Goal: Task Accomplishment & Management: Manage account settings

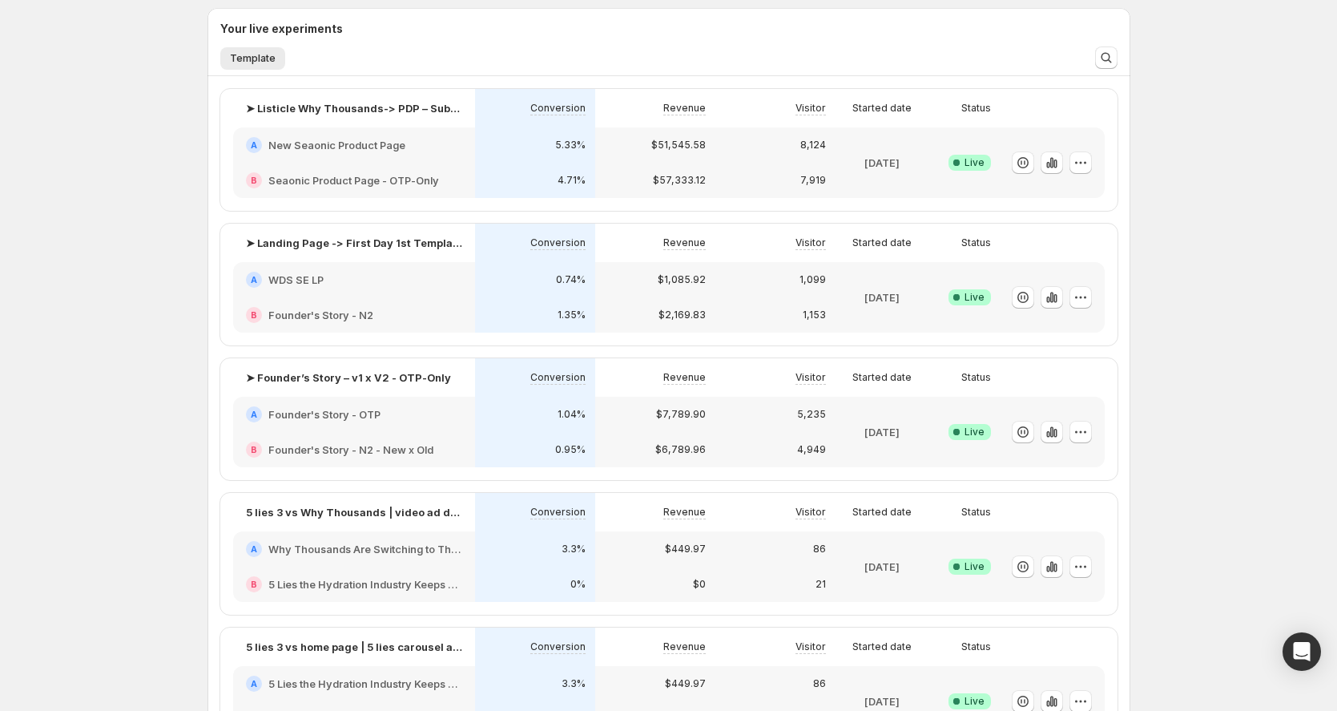
scroll to position [507, 0]
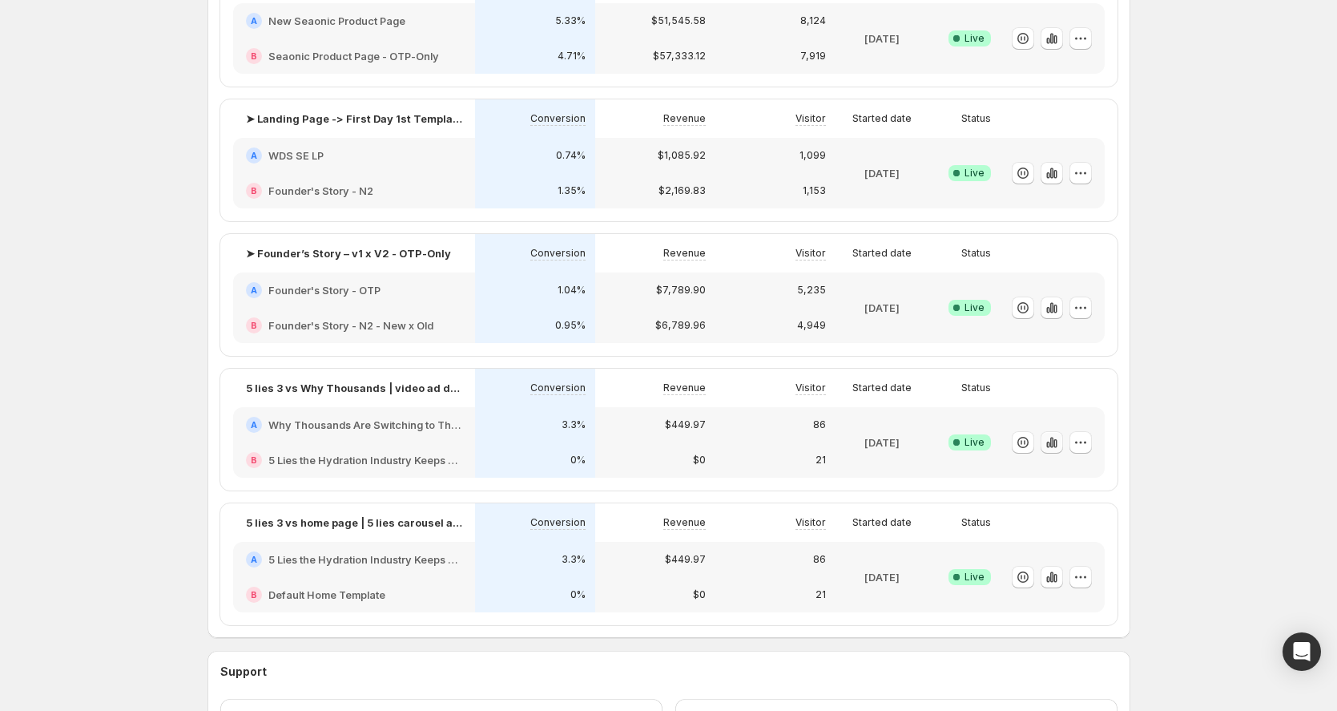
click at [1053, 441] on icon "button" at bounding box center [1052, 442] width 16 height 16
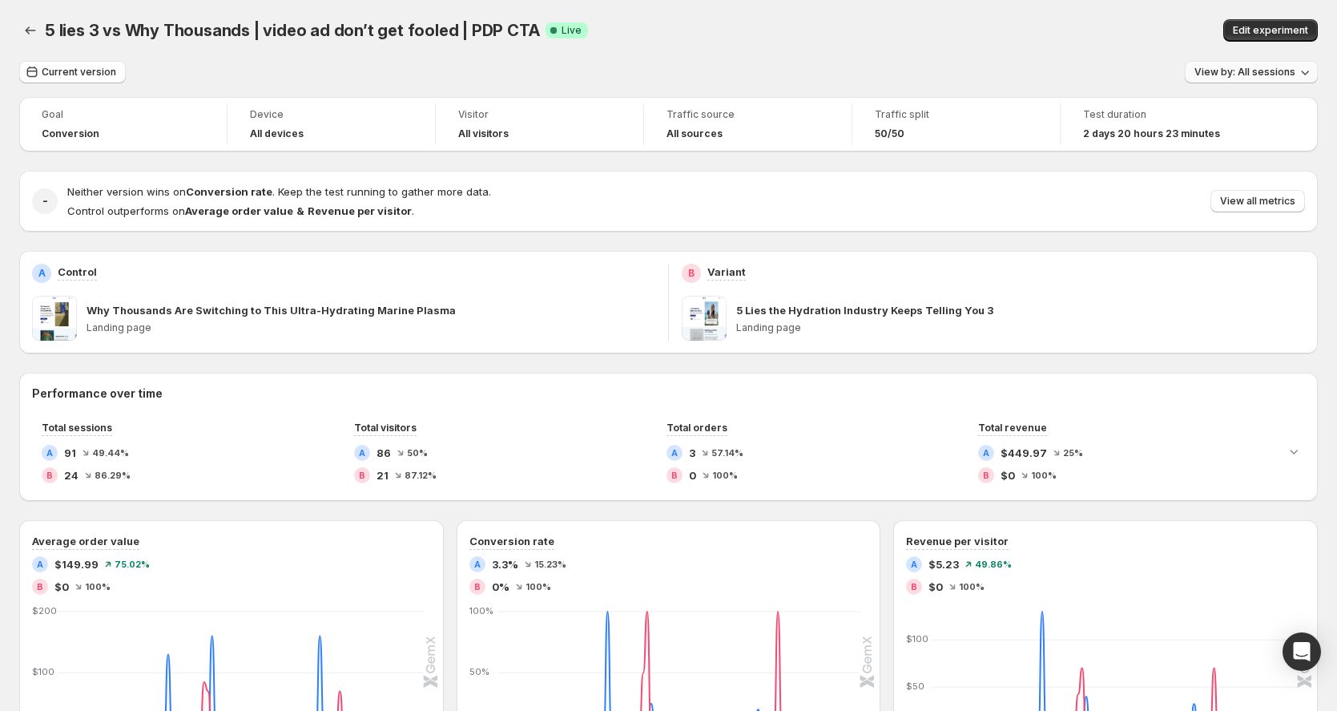
click at [1257, 72] on span "View by: All sessions" at bounding box center [1244, 72] width 101 height 13
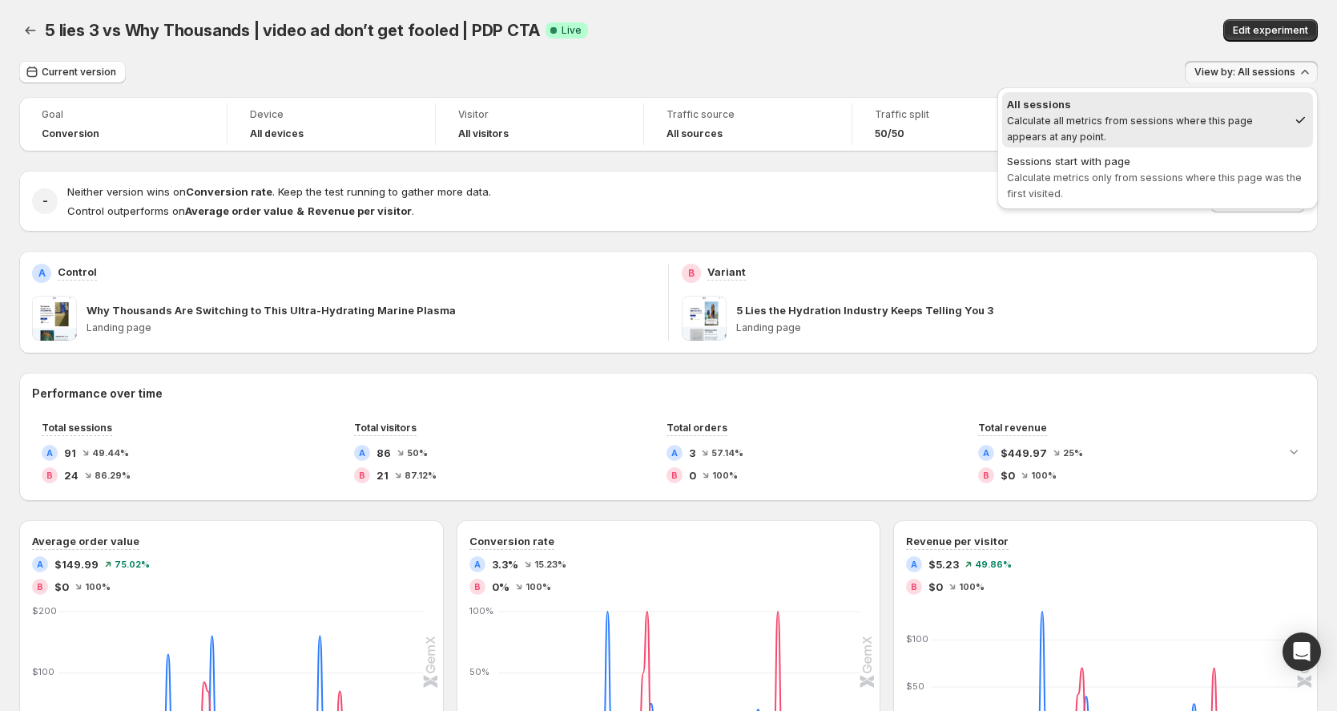
click at [1089, 54] on div "5 lies 3 vs Why Thousands | video ad don’t get fooled | PDP CTA. This page is r…" at bounding box center [668, 30] width 1298 height 61
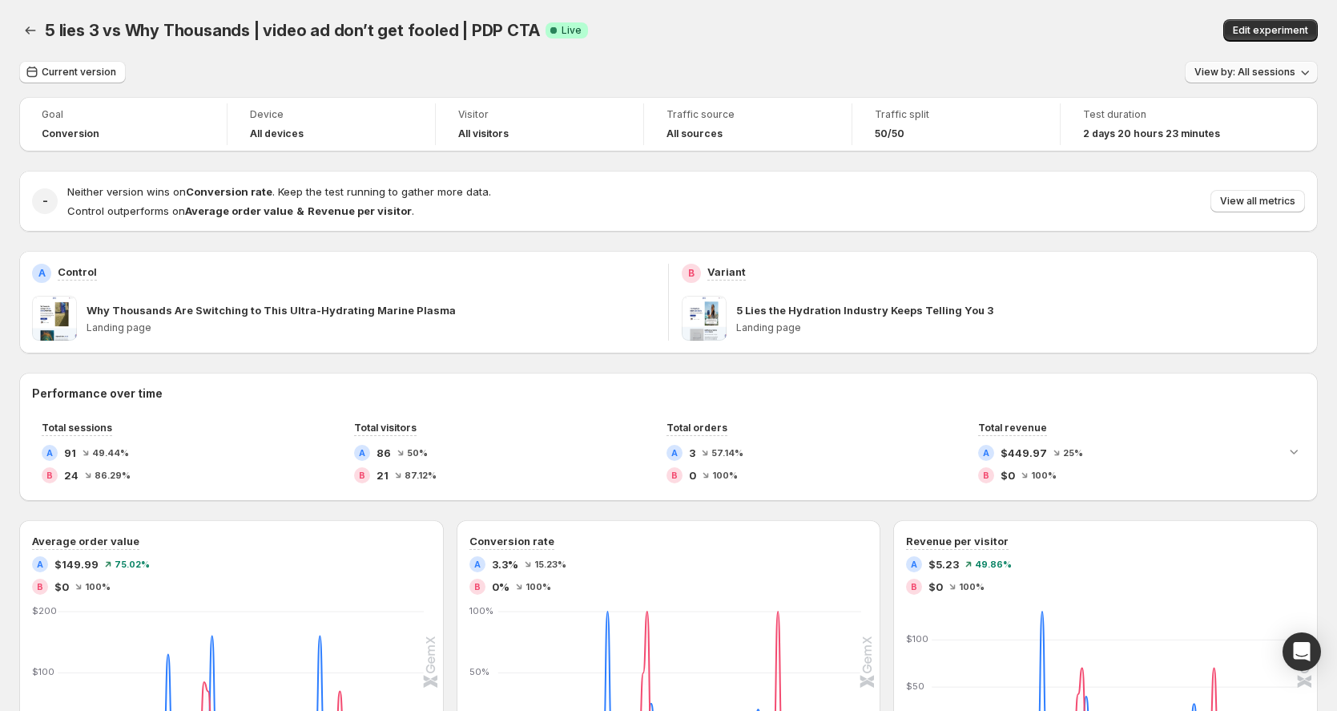
click at [1242, 71] on span "View by: All sessions" at bounding box center [1244, 72] width 101 height 13
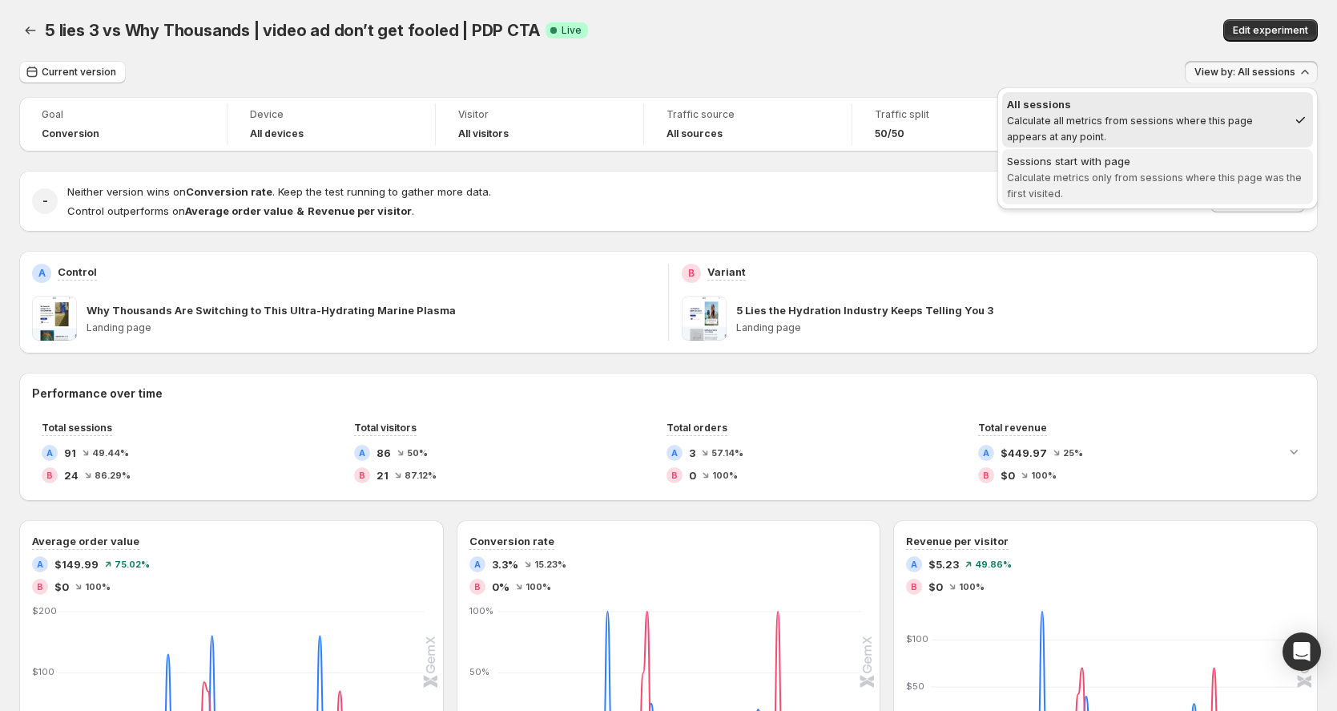
click at [1097, 190] on span "Sessions start with page Calculate metrics only from sessions where this page w…" at bounding box center [1157, 177] width 301 height 48
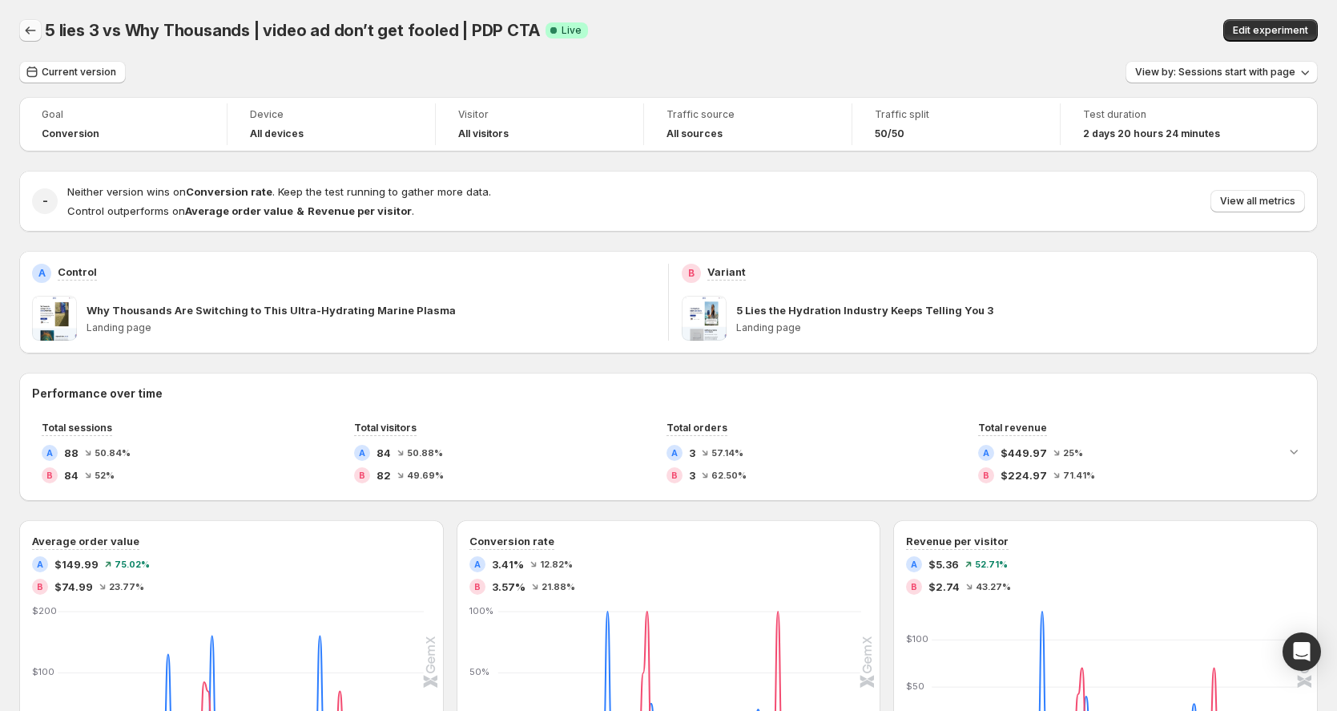
click at [28, 34] on icon "Back" at bounding box center [30, 30] width 16 height 16
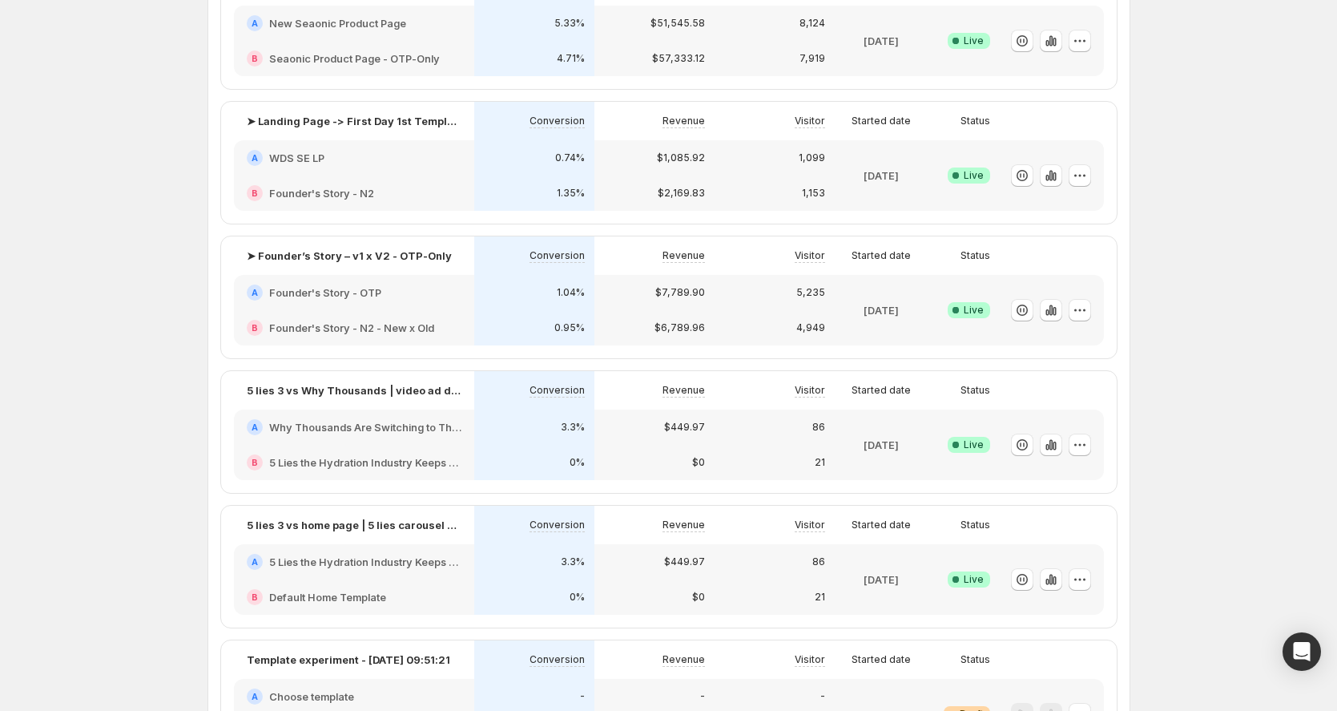
scroll to position [324, 0]
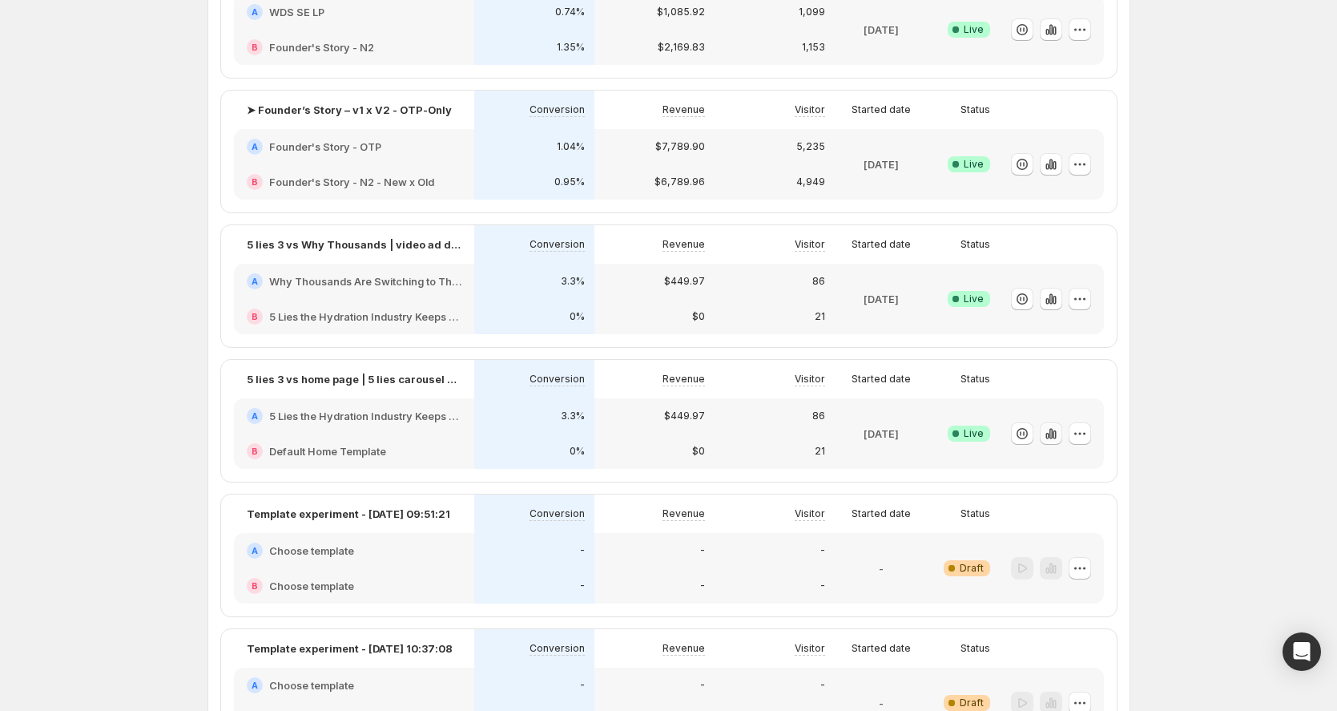
click at [1048, 430] on icon "button" at bounding box center [1051, 433] width 16 height 16
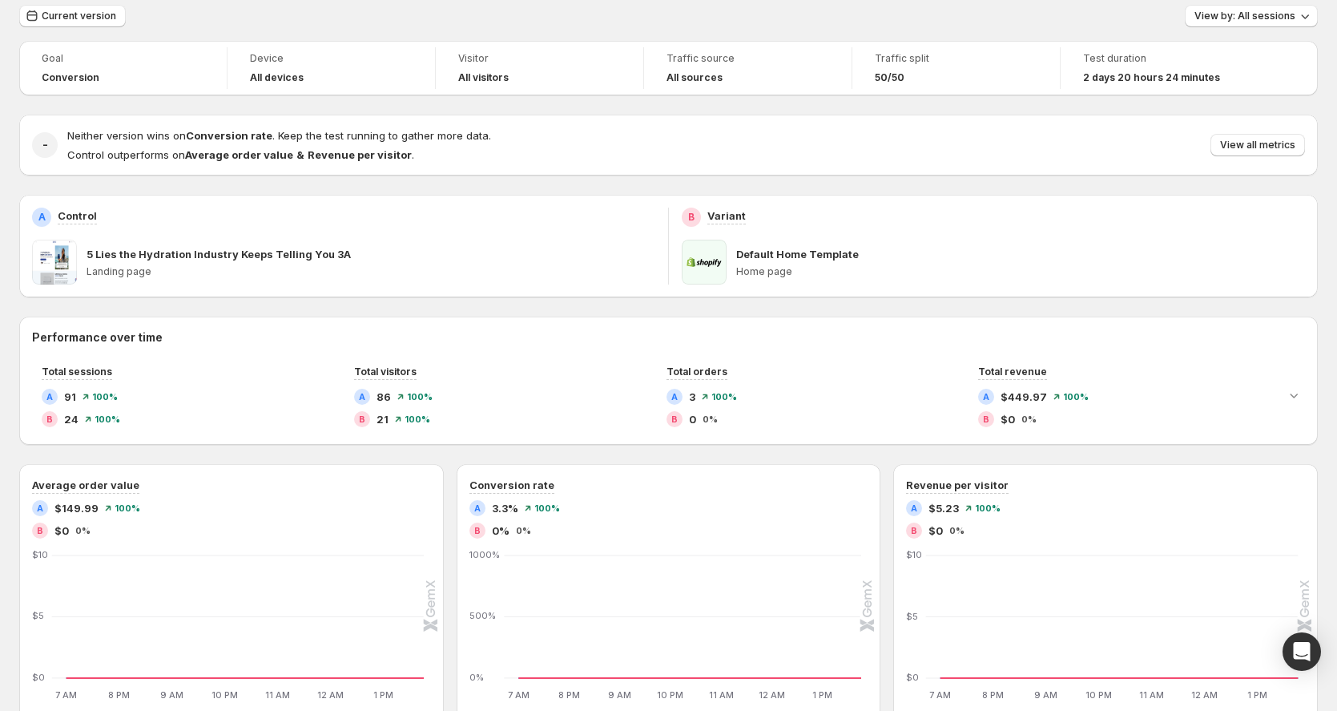
scroll to position [30, 0]
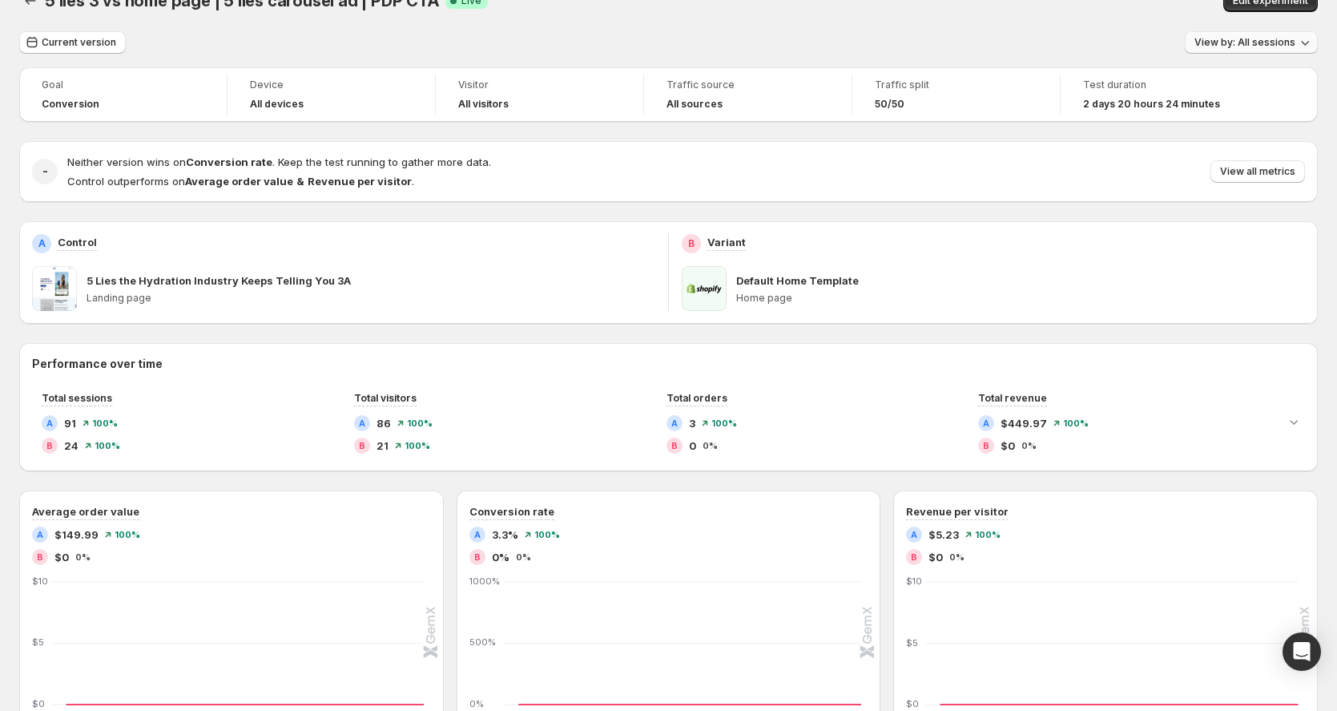
click at [1250, 41] on span "View by: All sessions" at bounding box center [1244, 42] width 101 height 13
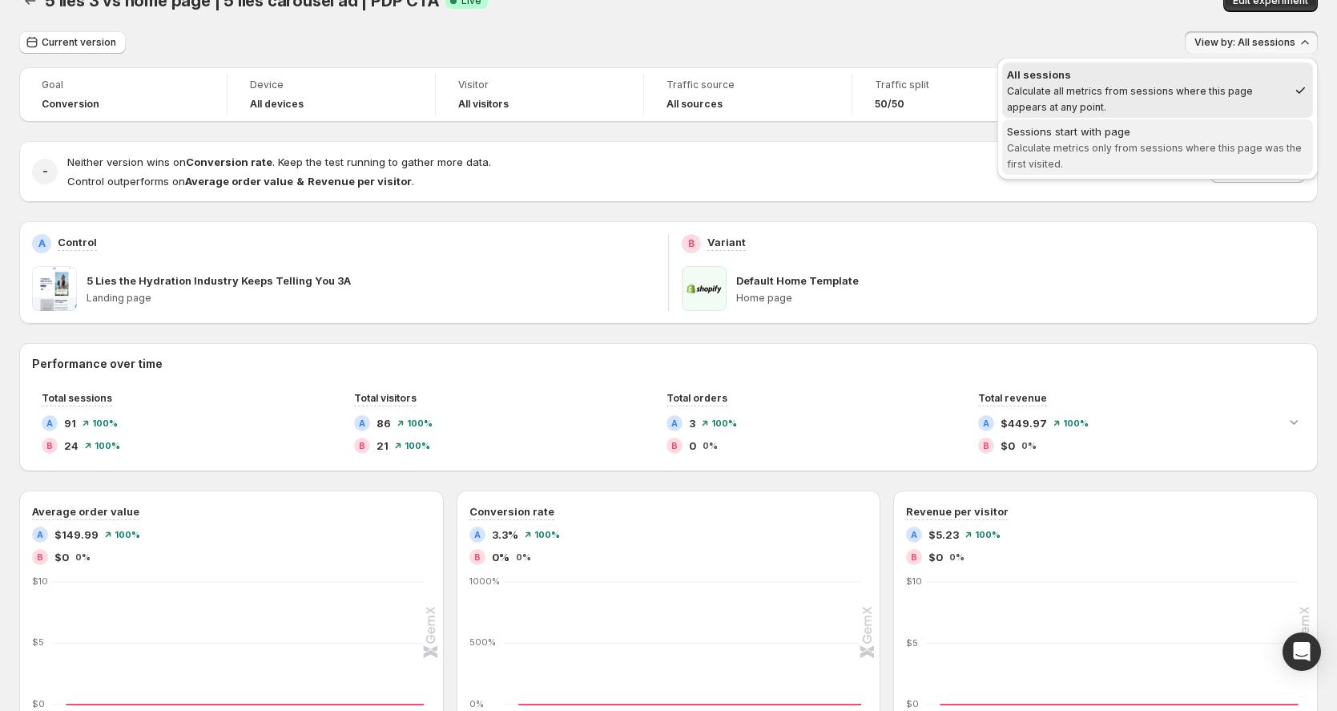
click at [1191, 126] on div "Sessions start with page" at bounding box center [1157, 131] width 301 height 16
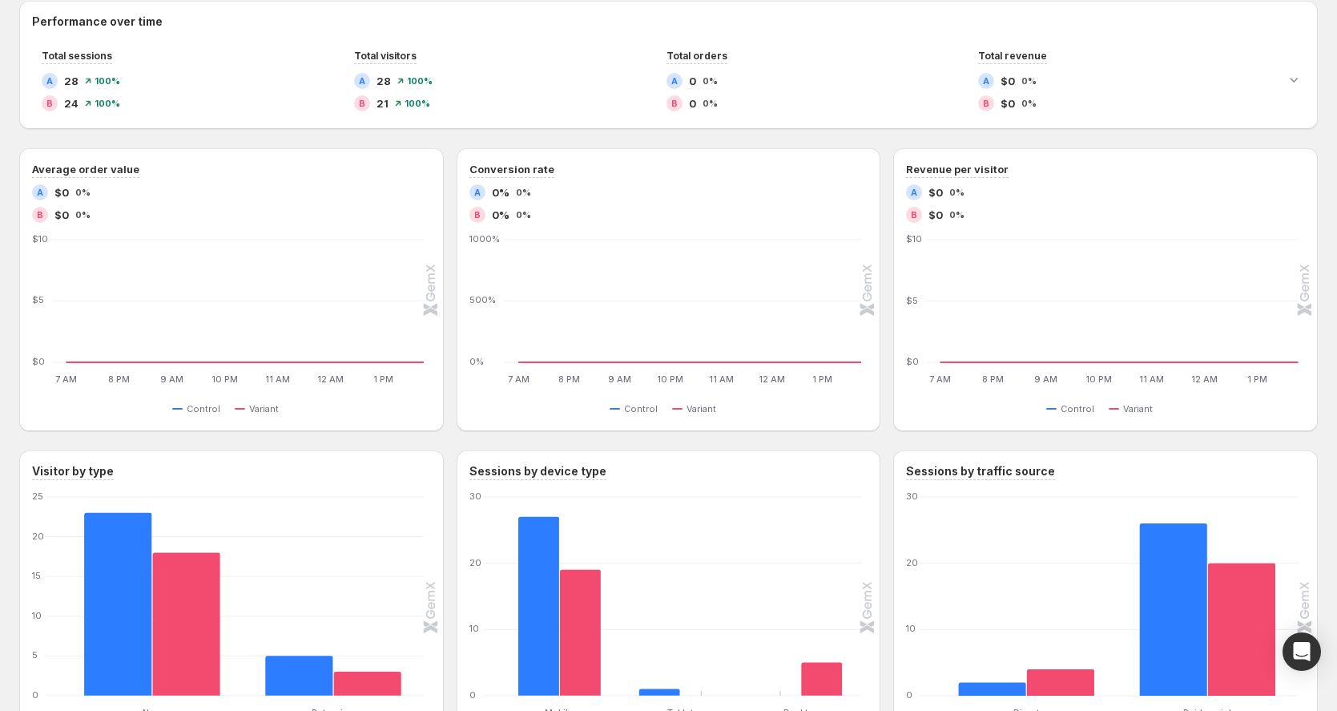
scroll to position [14, 0]
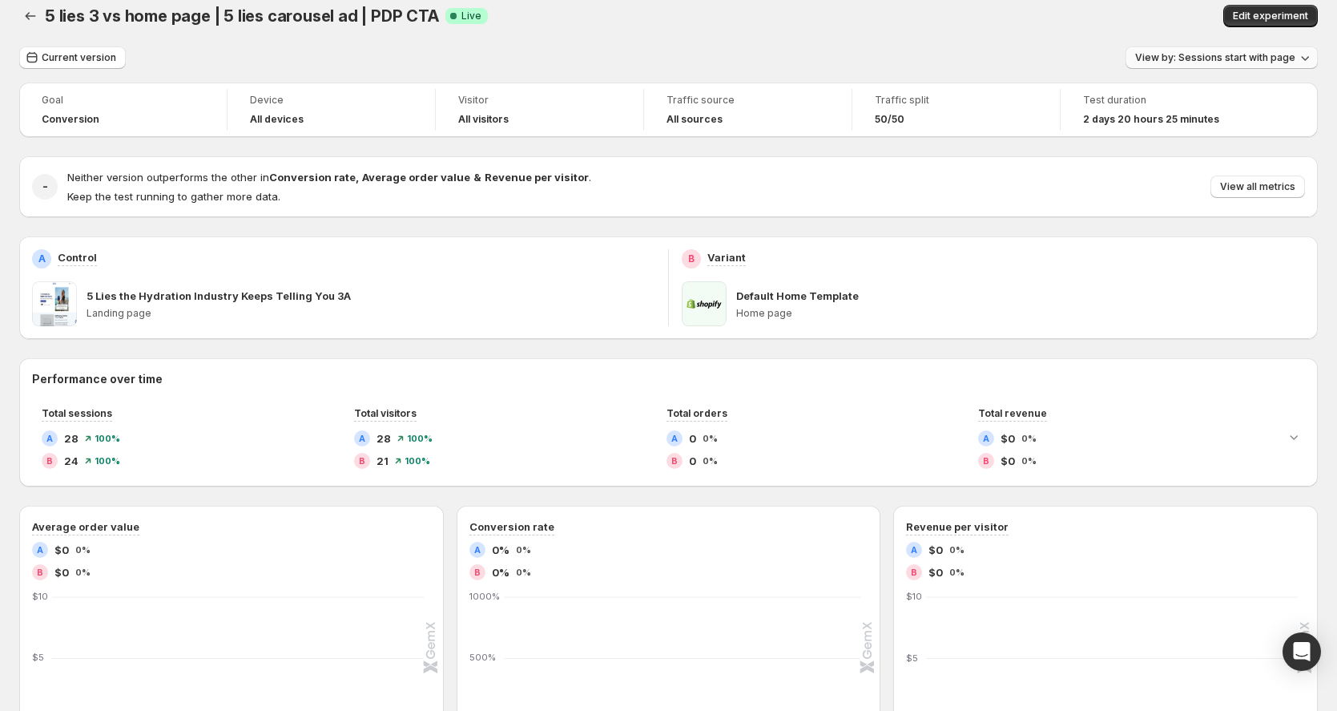
click at [1235, 59] on span "View by: Sessions start with page" at bounding box center [1215, 57] width 160 height 13
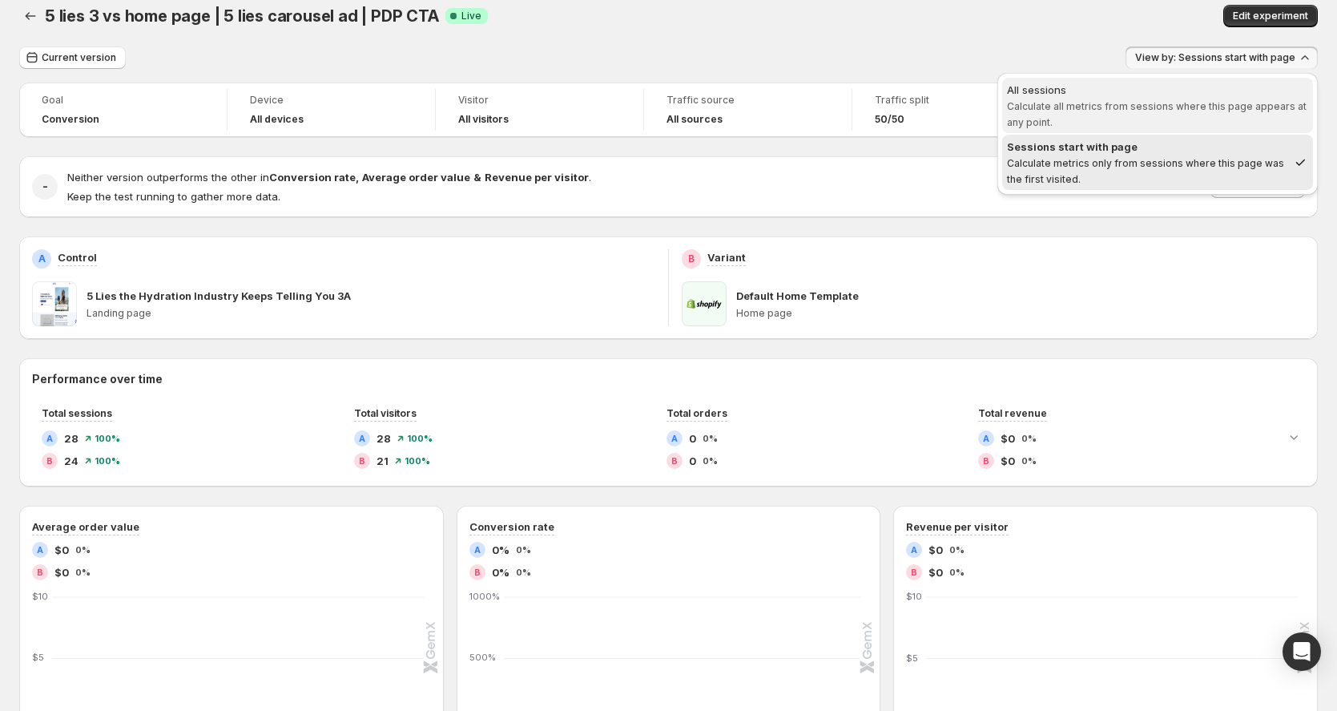
click at [1149, 98] on span "All sessions Calculate all metrics from sessions where this page appears at any…" at bounding box center [1157, 106] width 301 height 48
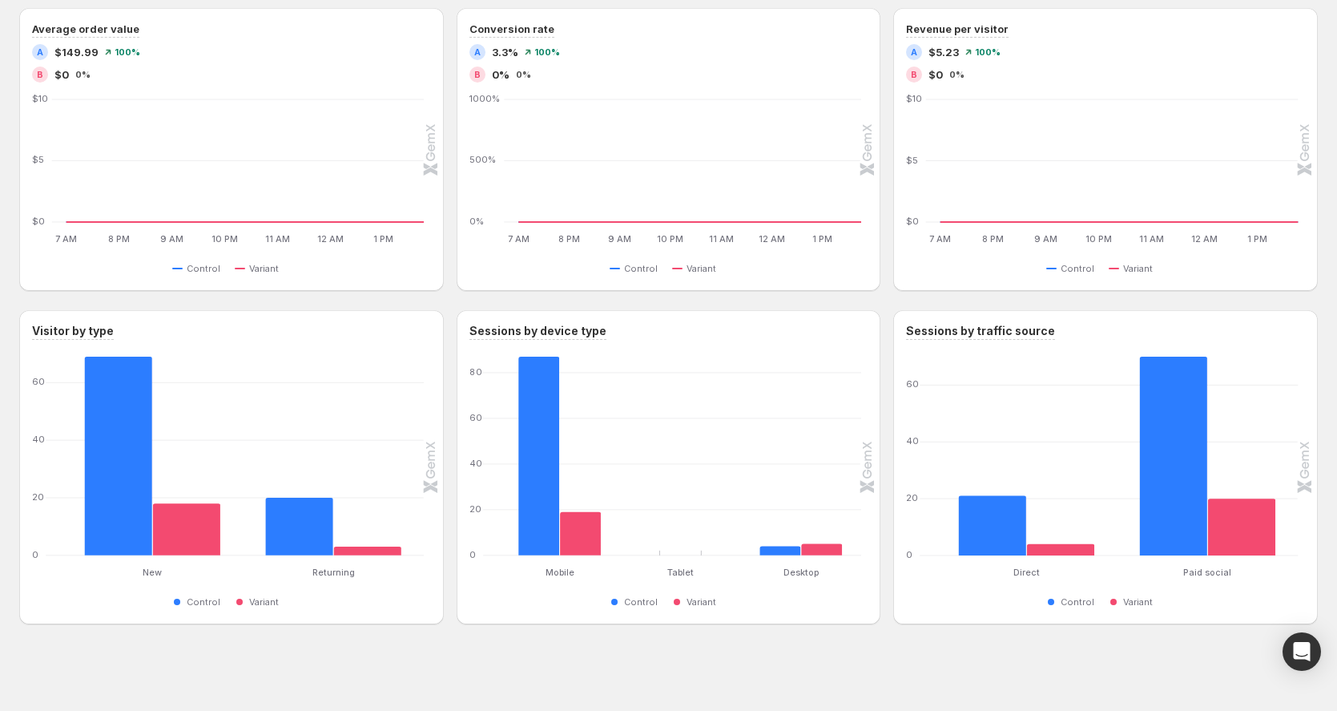
scroll to position [0, 0]
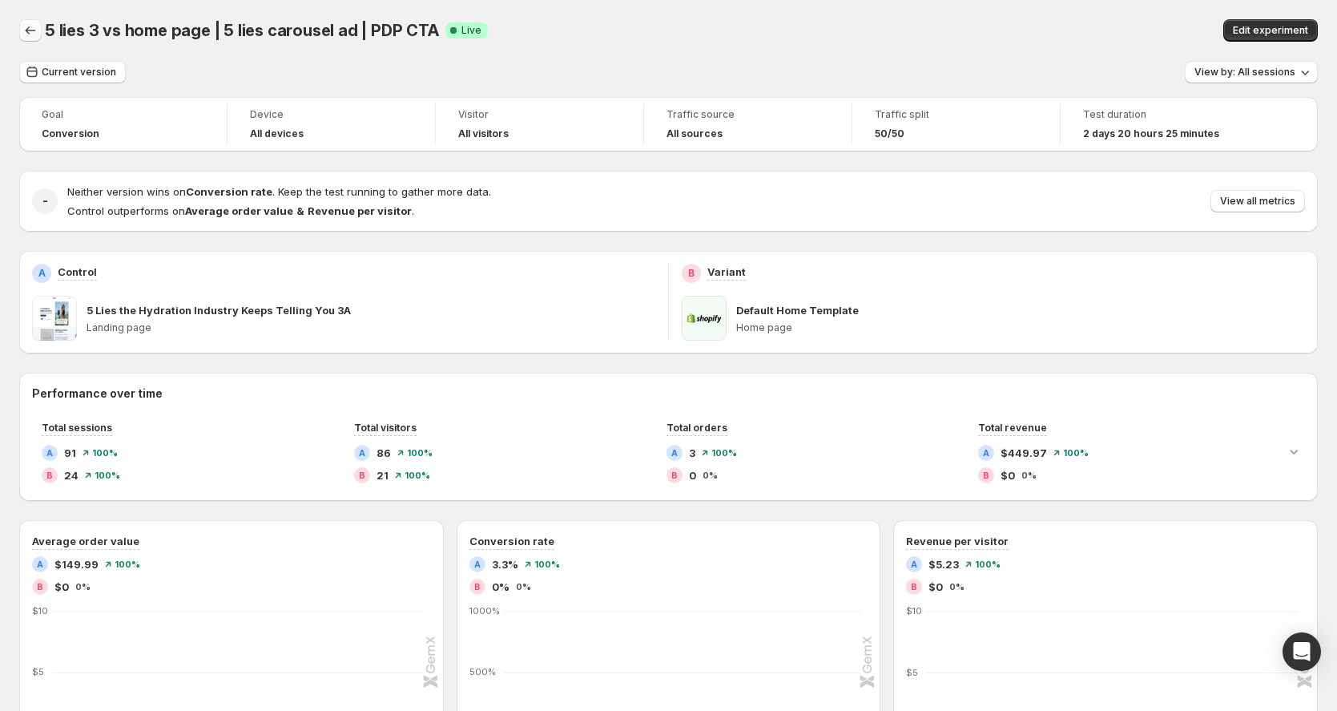
click at [27, 31] on icon "Back" at bounding box center [31, 30] width 10 height 8
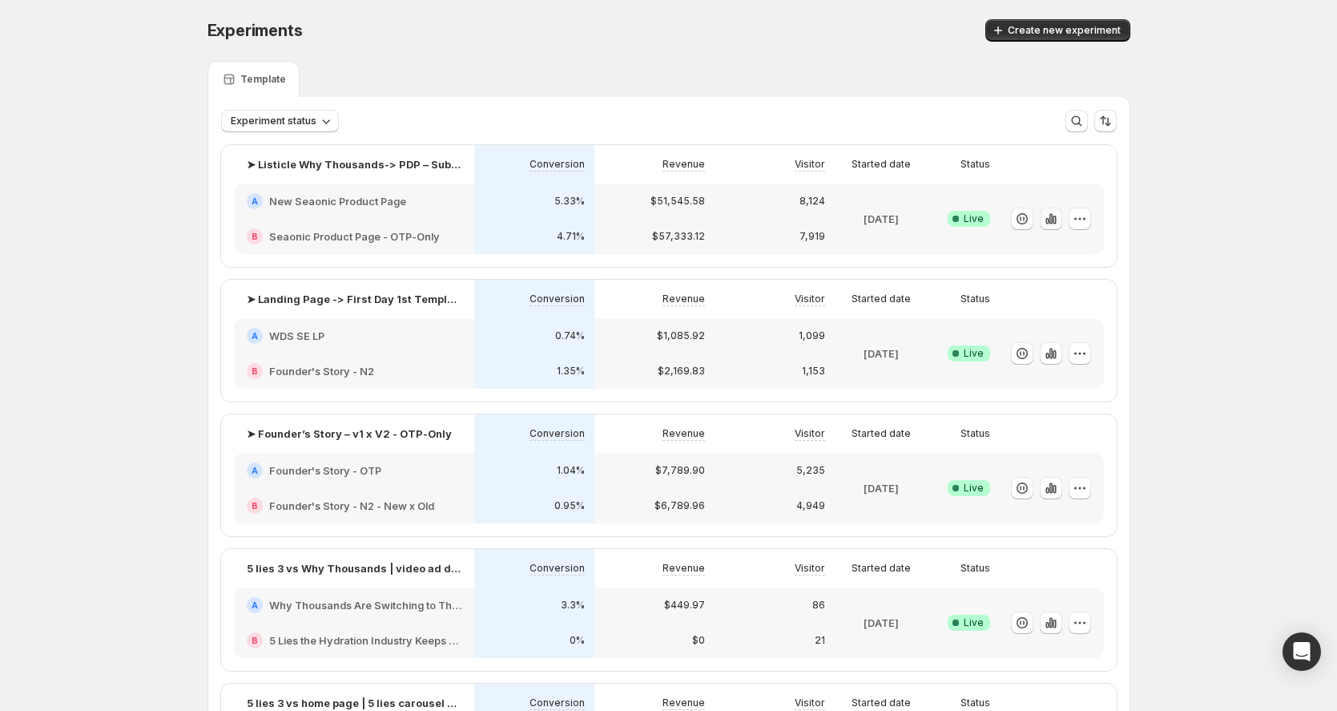
click at [1062, 218] on button "button" at bounding box center [1051, 218] width 22 height 22
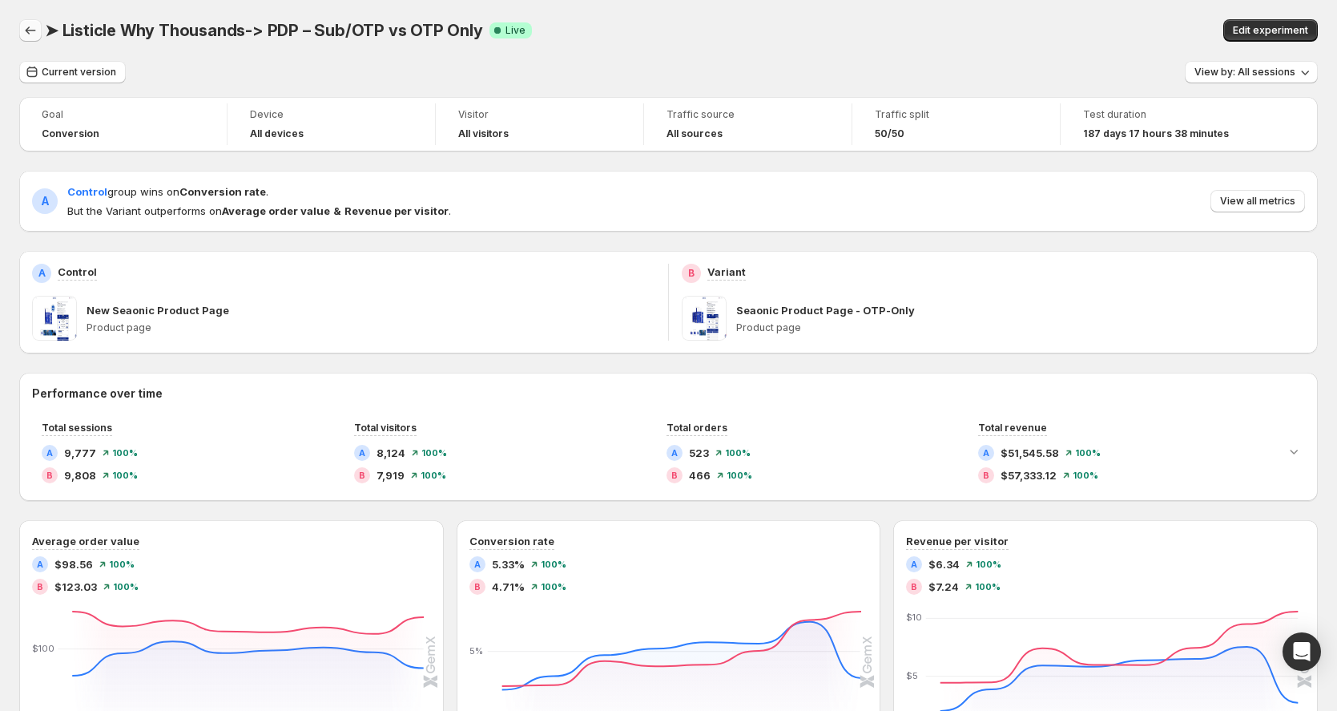
click at [24, 34] on icon "Back" at bounding box center [30, 30] width 16 height 16
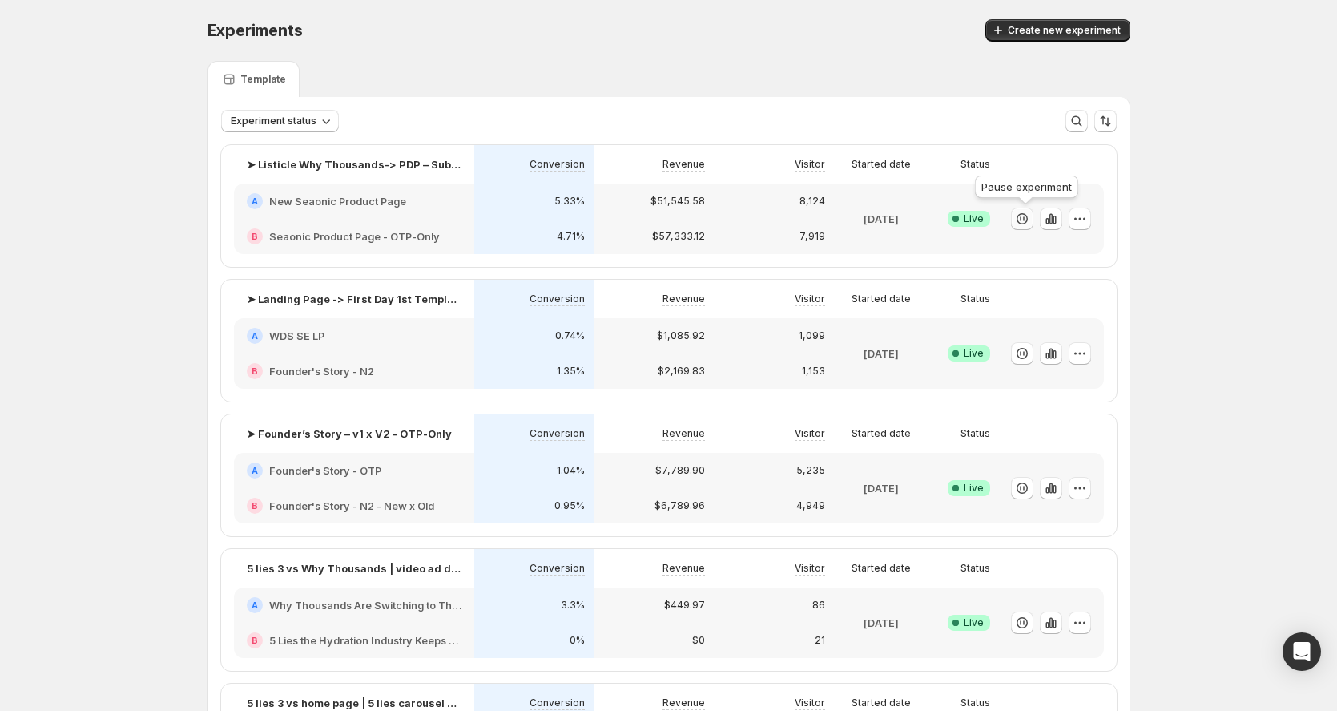
click at [1025, 219] on icon "button" at bounding box center [1024, 218] width 2 height 5
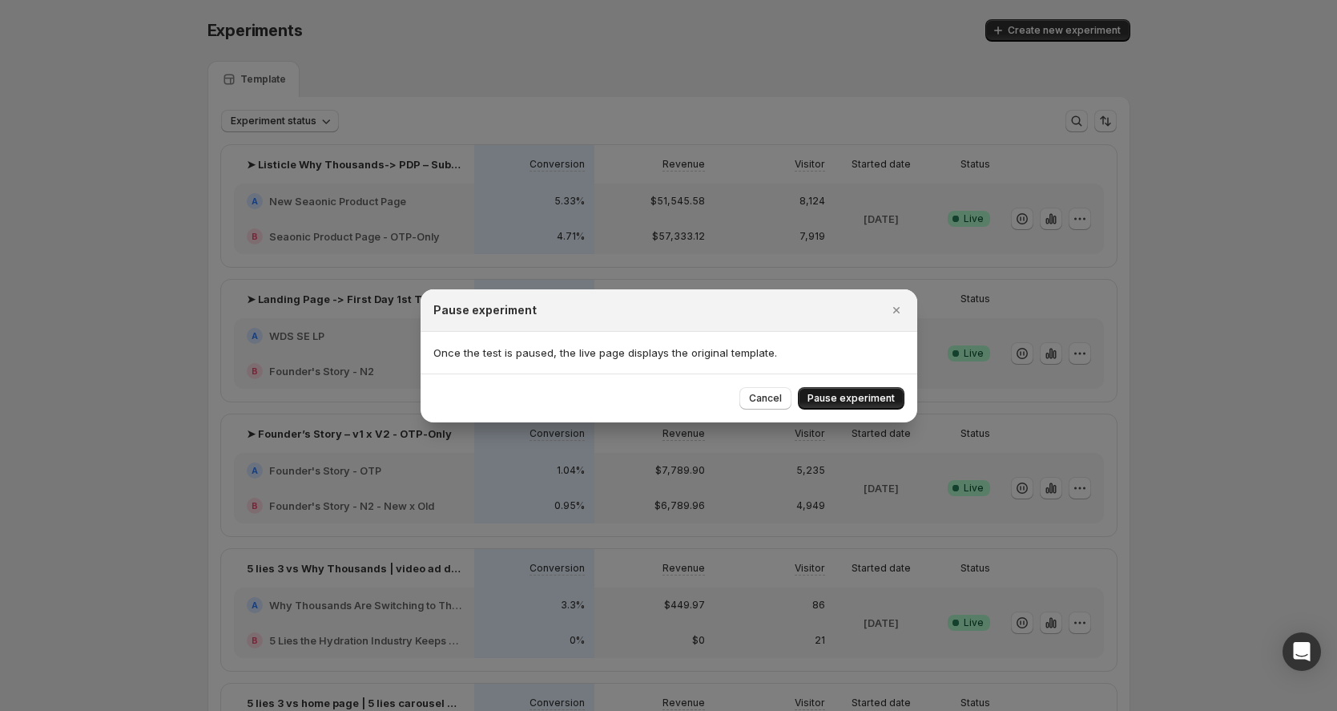
click at [860, 393] on span "Pause experiment" at bounding box center [850, 398] width 87 height 13
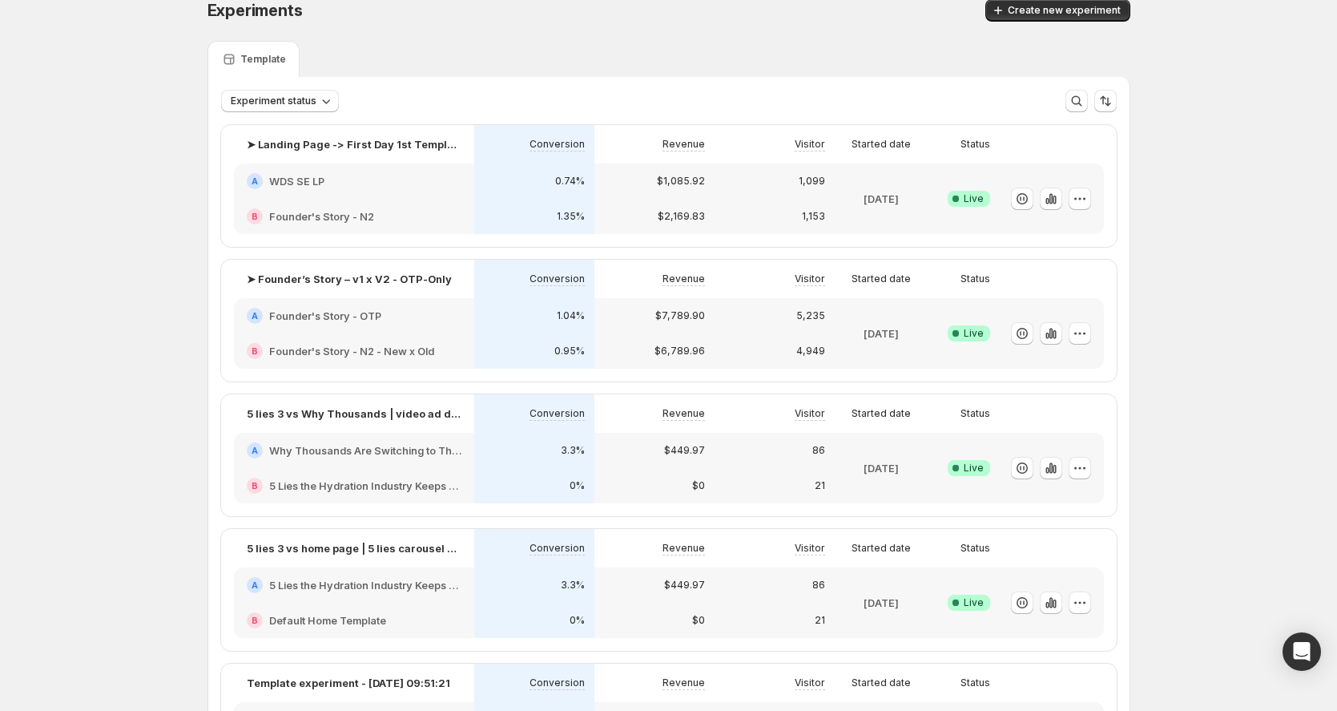
scroll to position [70, 0]
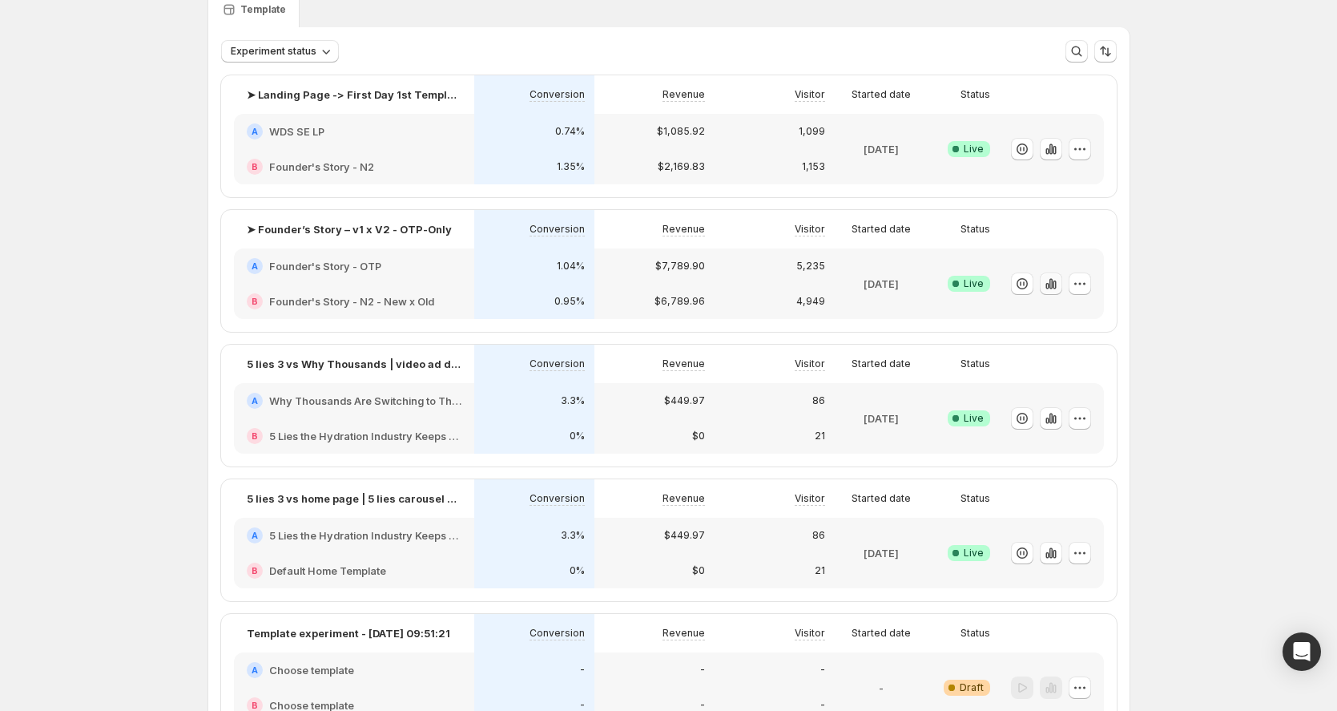
click at [1057, 287] on icon "button" at bounding box center [1051, 284] width 16 height 16
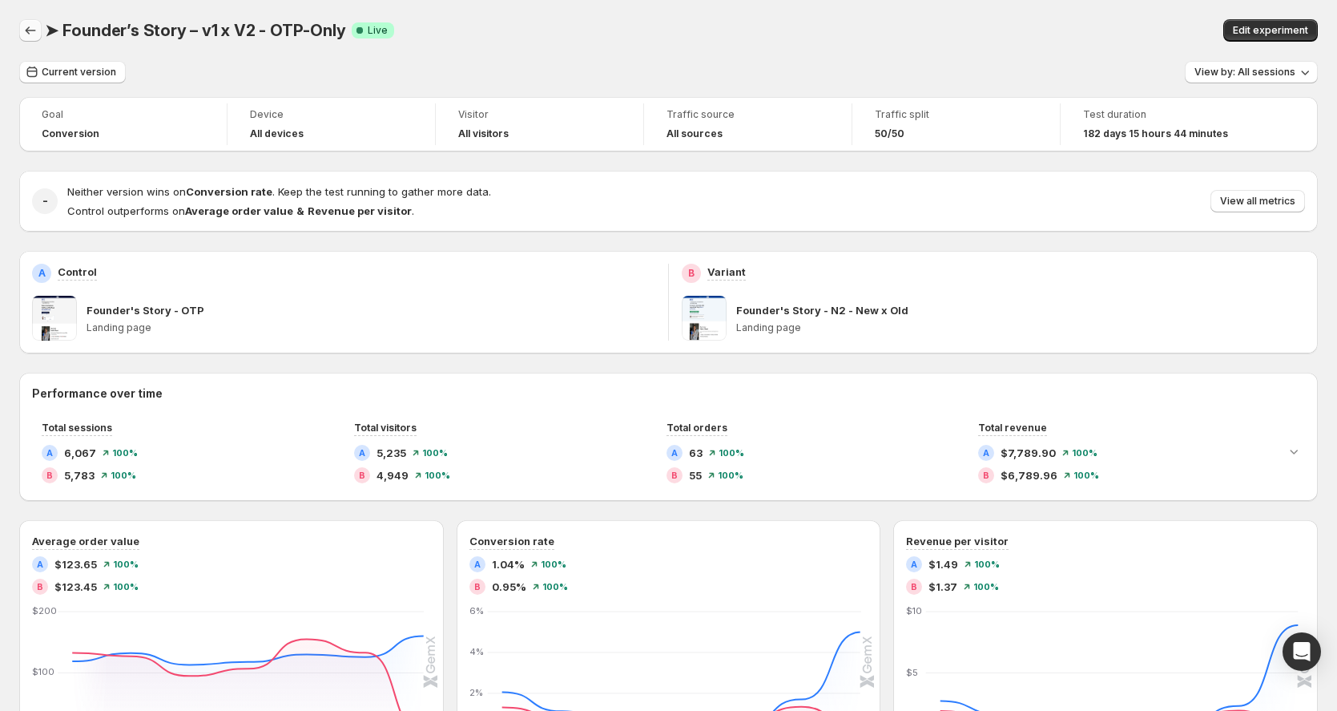
click at [30, 32] on icon "Back" at bounding box center [30, 30] width 16 height 16
